Goal: Complete application form

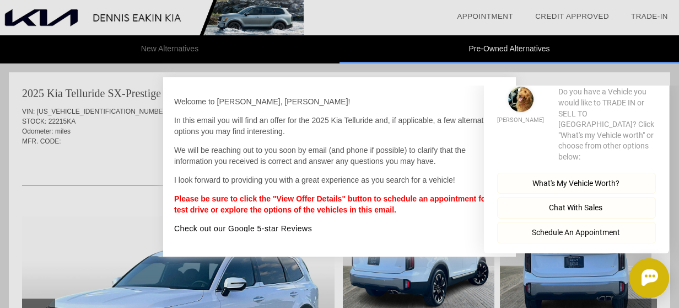
click at [665, 74] on button "Close" at bounding box center [653, 69] width 31 height 10
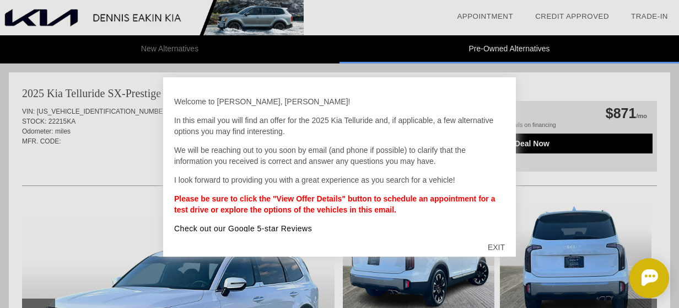
click at [498, 241] on div "EXIT" at bounding box center [496, 246] width 39 height 33
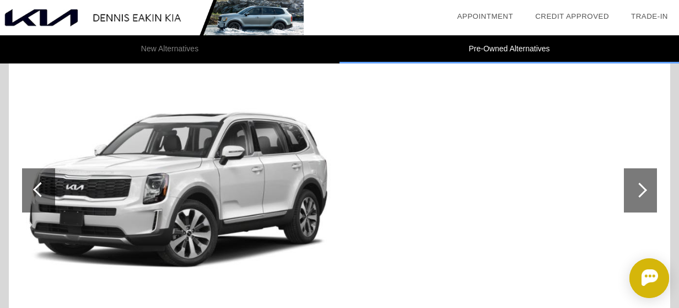
scroll to position [617, 0]
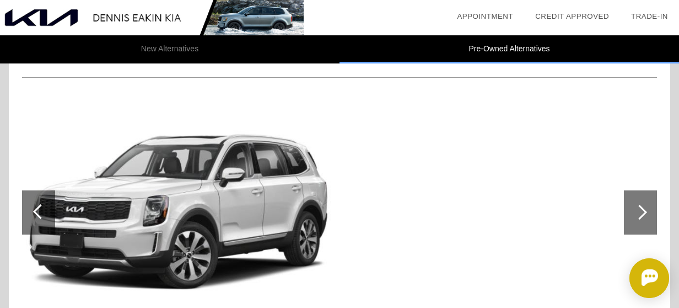
click at [643, 211] on div at bounding box center [639, 212] width 15 height 15
click at [642, 208] on div at bounding box center [639, 212] width 15 height 15
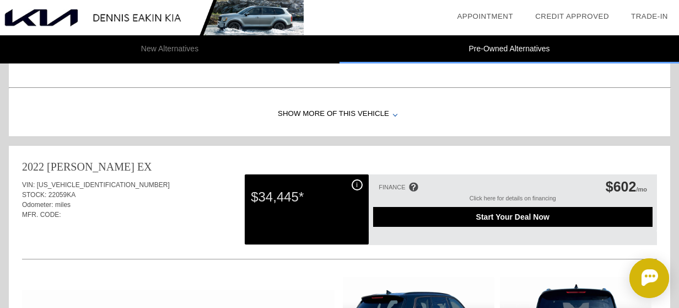
scroll to position [1604, 0]
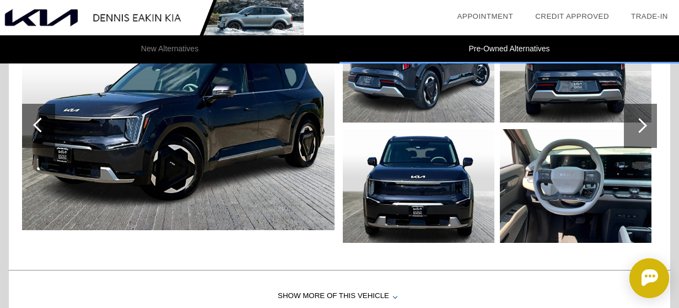
click at [646, 120] on div at bounding box center [639, 125] width 15 height 15
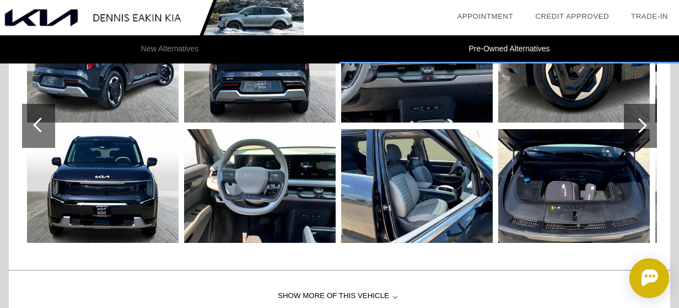
click at [646, 120] on div at bounding box center [639, 125] width 15 height 15
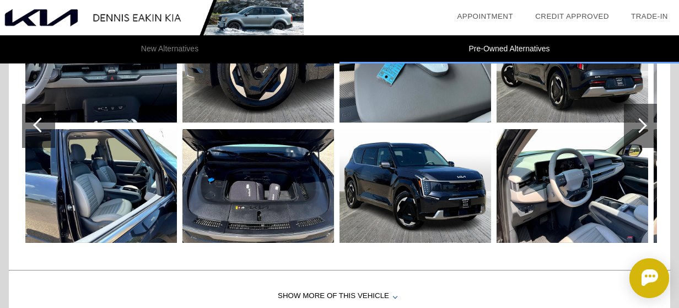
click at [646, 120] on div at bounding box center [639, 125] width 15 height 15
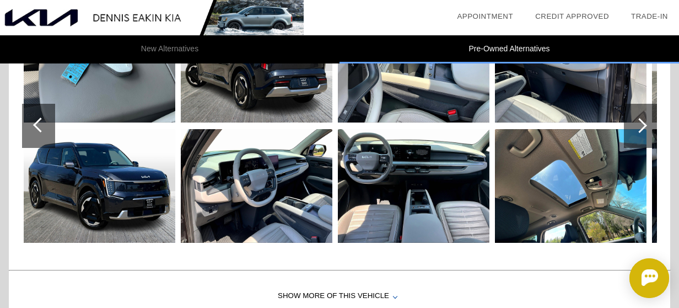
click at [646, 120] on div at bounding box center [639, 125] width 15 height 15
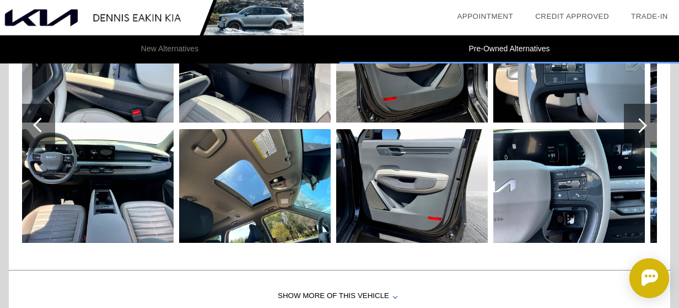
click at [646, 120] on div at bounding box center [639, 125] width 15 height 15
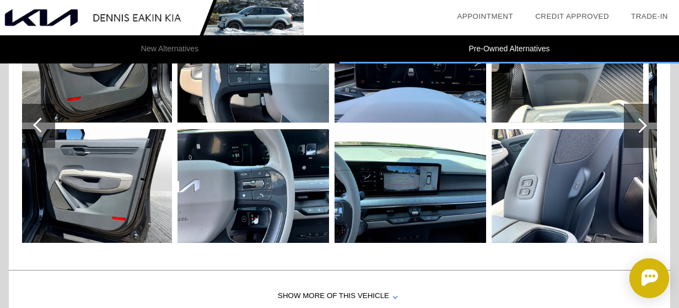
click at [646, 120] on div at bounding box center [639, 125] width 15 height 15
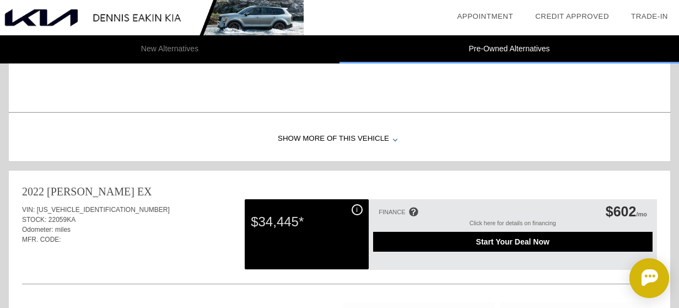
scroll to position [864, 0]
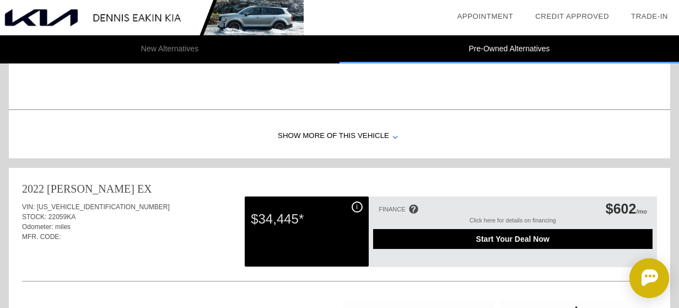
click at [535, 217] on div "Click here for details on financing" at bounding box center [513, 223] width 280 height 12
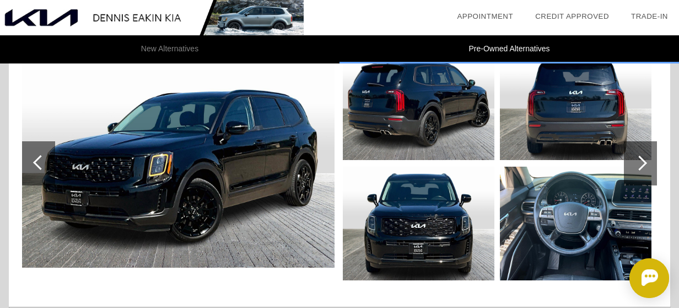
scroll to position [1139, 0]
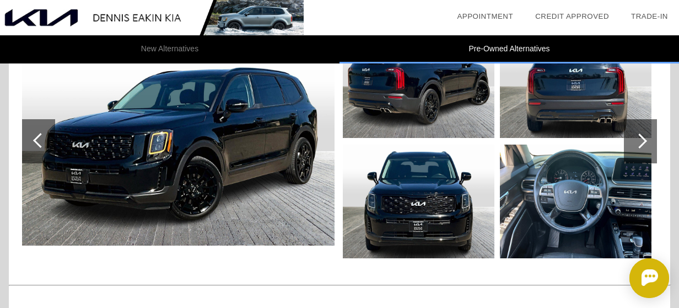
click at [644, 139] on div at bounding box center [639, 140] width 15 height 15
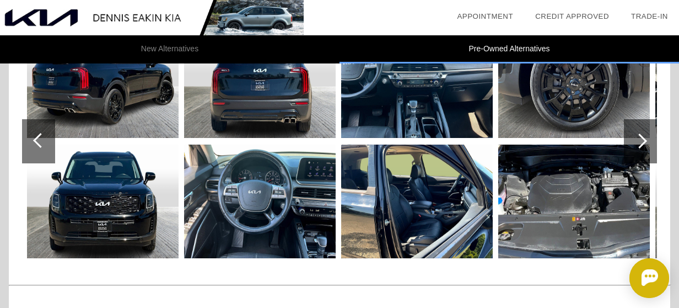
click at [644, 139] on div at bounding box center [639, 140] width 15 height 15
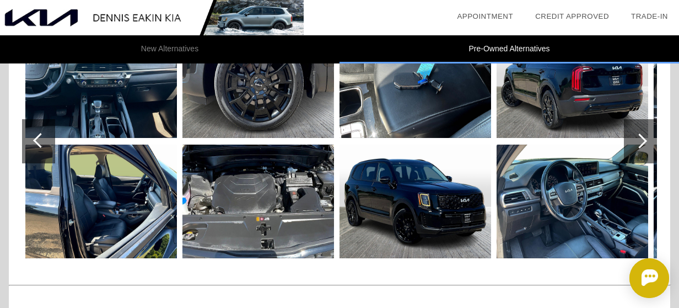
click at [644, 139] on div at bounding box center [639, 140] width 15 height 15
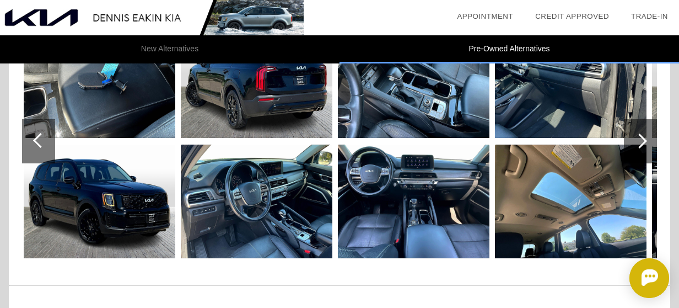
click at [644, 139] on div at bounding box center [639, 140] width 15 height 15
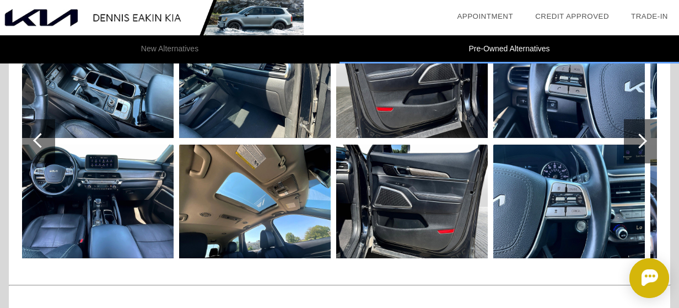
click at [644, 139] on div at bounding box center [639, 140] width 15 height 15
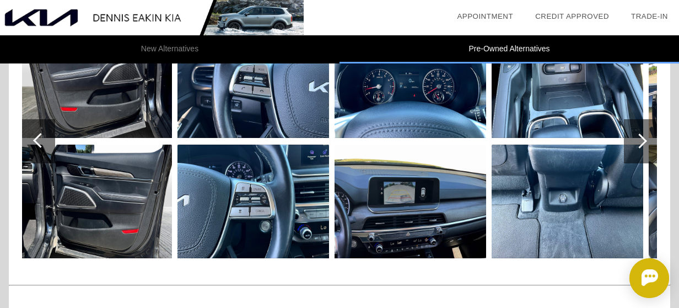
click at [644, 139] on div at bounding box center [639, 140] width 15 height 15
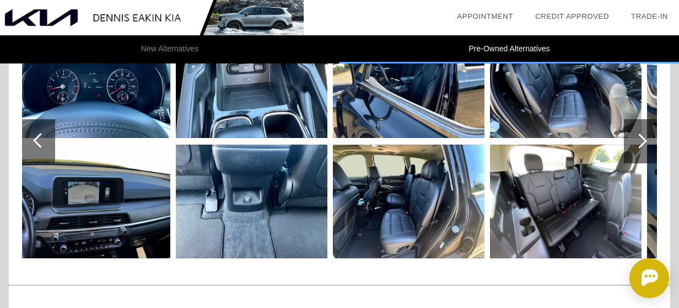
click at [644, 139] on div at bounding box center [639, 140] width 15 height 15
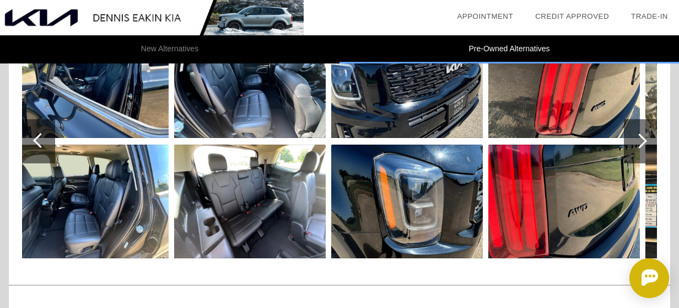
click at [644, 139] on div at bounding box center [639, 140] width 15 height 15
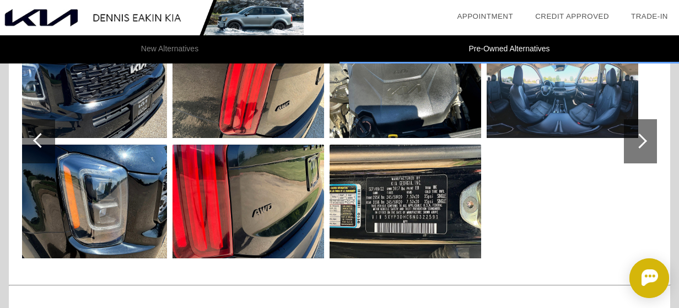
click at [644, 139] on div at bounding box center [639, 140] width 15 height 15
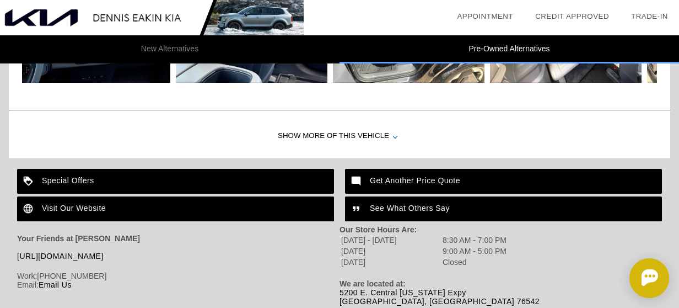
scroll to position [1795, 0]
